Goal: Transaction & Acquisition: Register for event/course

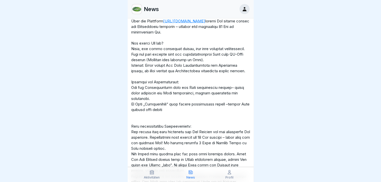
scroll to position [2980, 0]
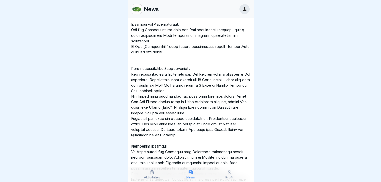
drag, startPoint x: 134, startPoint y: 49, endPoint x: 196, endPoint y: 111, distance: 88.6
click at [196, 111] on p "Hallo zusammen, wir möchten Sie darüber informieren, dass ab Dienstag, dem 11.0…" at bounding box center [190, 96] width 119 height 315
drag, startPoint x: 131, startPoint y: 47, endPoint x: 180, endPoint y: 64, distance: 52.5
click at [180, 64] on p "Hallo zusammen, wir möchten Sie darüber informieren, dass ab Dienstag, dem 11.0…" at bounding box center [190, 96] width 119 height 315
drag, startPoint x: 236, startPoint y: 82, endPoint x: 155, endPoint y: 68, distance: 81.4
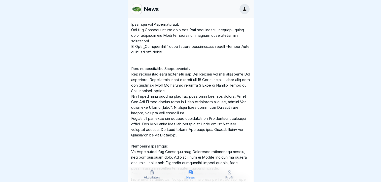
click at [165, 78] on p "Hallo zusammen, wir möchten Sie darüber informieren, dass ab Dienstag, dem 11.0…" at bounding box center [190, 96] width 119 height 315
drag, startPoint x: 132, startPoint y: 46, endPoint x: 217, endPoint y: 71, distance: 89.1
click at [217, 71] on p "Hallo zusammen, wir möchten Sie darüber informieren, dass ab Dienstag, dem 11.0…" at bounding box center [190, 96] width 119 height 315
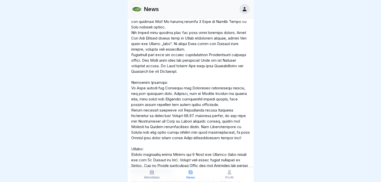
scroll to position [3081, 0]
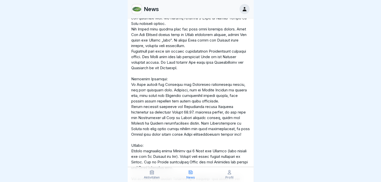
scroll to position [2930, 0]
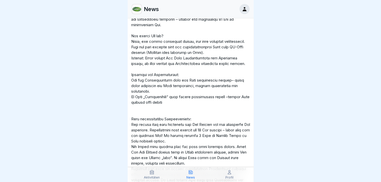
click at [199, 16] on link "https://mylunch.apetito.de/registrierung?registerGuid=926dcbbb-43ff-4322-a524-c…" at bounding box center [184, 13] width 42 height 5
